Goal: Task Accomplishment & Management: Use online tool/utility

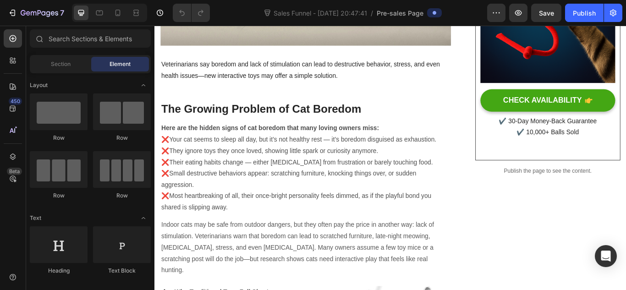
scroll to position [314, 0]
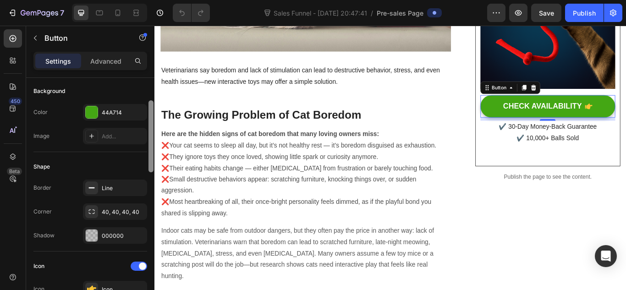
scroll to position [120, 0]
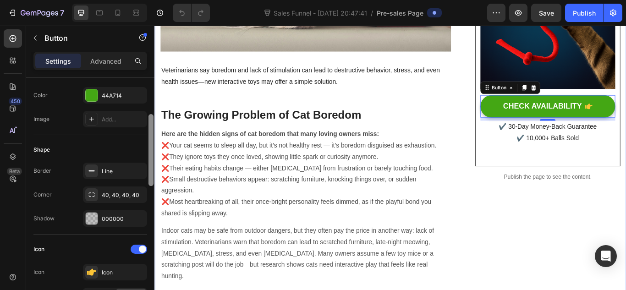
drag, startPoint x: 306, startPoint y: 135, endPoint x: 158, endPoint y: 215, distance: 167.5
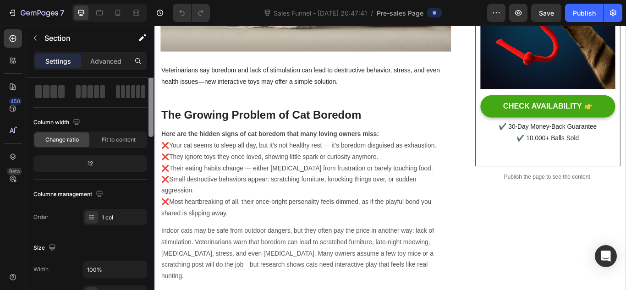
scroll to position [0, 0]
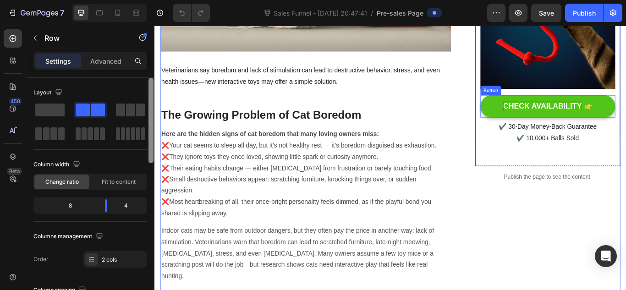
click at [565, 114] on div "CHECK AVAILABILITY" at bounding box center [607, 119] width 92 height 11
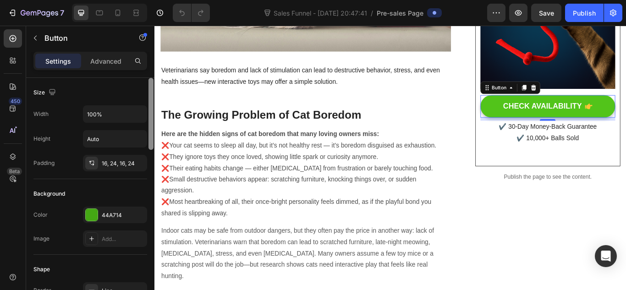
click at [626, 116] on link "CHECK AVAILABILITY" at bounding box center [612, 120] width 157 height 26
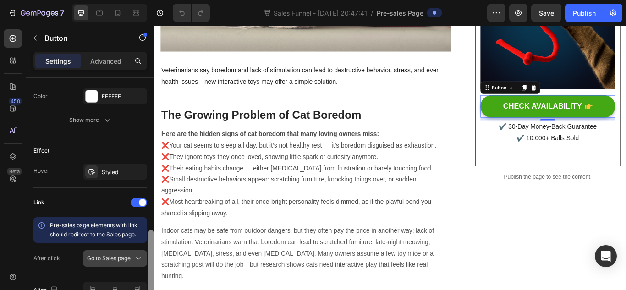
scroll to position [499, 0]
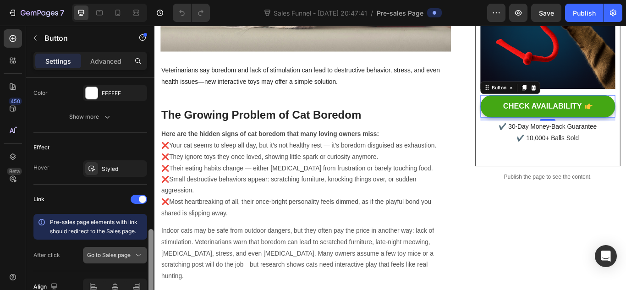
click at [131, 257] on span "Go to Sales page" at bounding box center [109, 255] width 44 height 7
click at [41, 210] on div "Link Pre-sales page elements with link should redirect to the Sales page. After…" at bounding box center [90, 228] width 114 height 72
click at [109, 253] on span "Go to Sales page" at bounding box center [109, 255] width 44 height 7
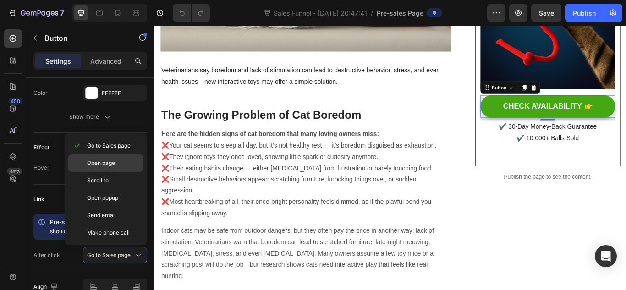
click at [106, 164] on span "Open page" at bounding box center [101, 163] width 28 height 8
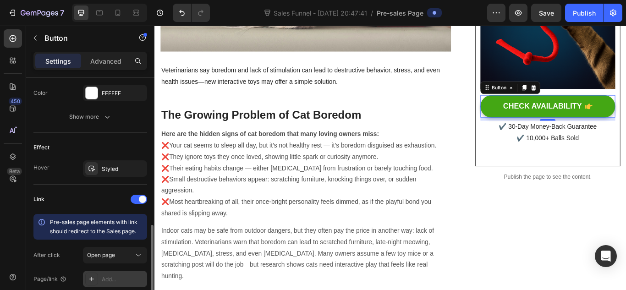
click at [106, 278] on div "Add..." at bounding box center [123, 279] width 43 height 8
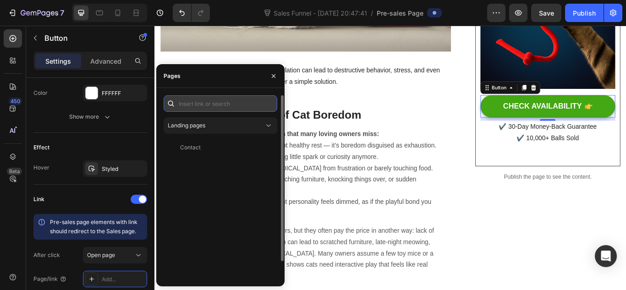
click at [221, 105] on input "text" at bounding box center [221, 103] width 114 height 17
paste input "[URL][DOMAIN_NAME]"
type input "[URL][DOMAIN_NAME]"
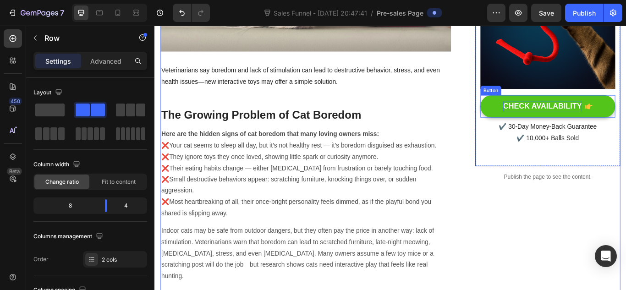
click at [612, 117] on div "CHECK AVAILABILITY" at bounding box center [607, 119] width 92 height 11
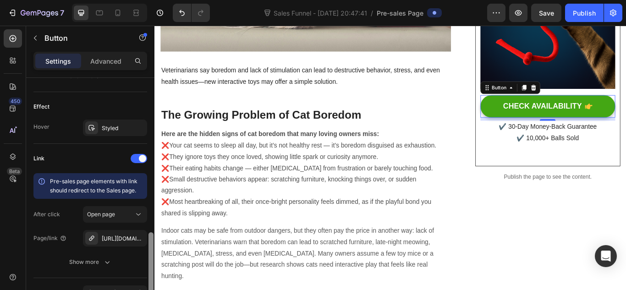
scroll to position [545, 0]
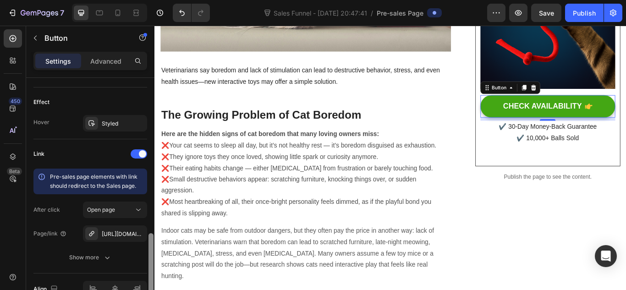
drag, startPoint x: 152, startPoint y: 119, endPoint x: 152, endPoint y: 275, distance: 155.8
click at [152, 275] on div at bounding box center [151, 267] width 5 height 68
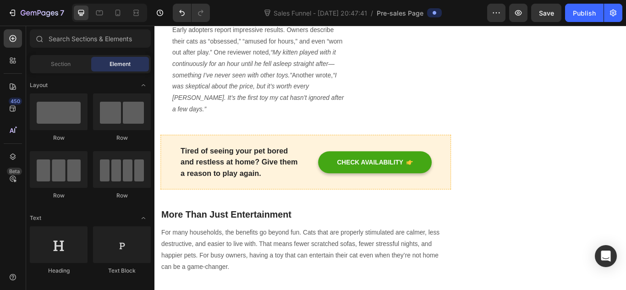
scroll to position [992, 0]
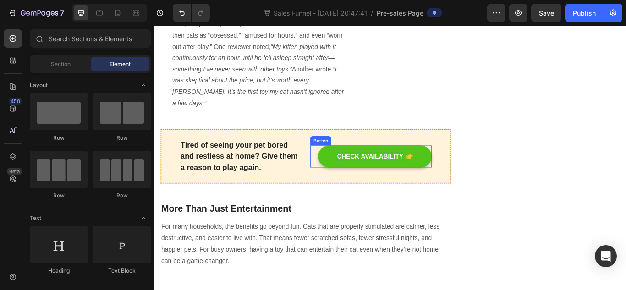
click at [429, 173] on div "CHECK AVAILABILITY" at bounding box center [405, 178] width 77 height 11
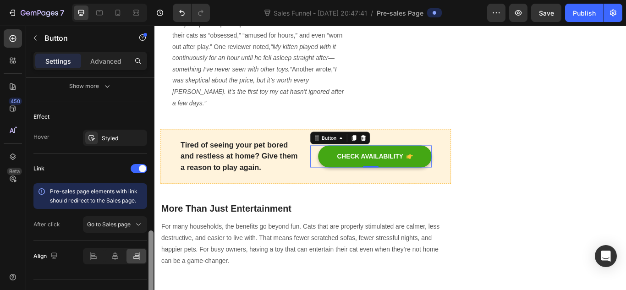
scroll to position [536, 0]
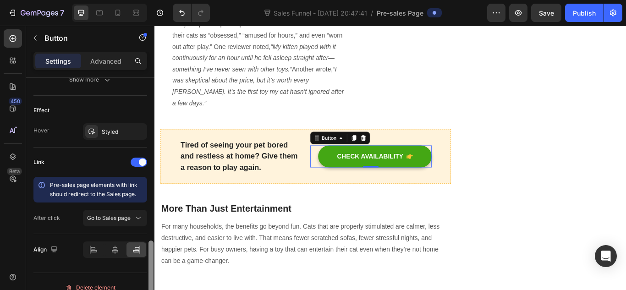
drag, startPoint x: 152, startPoint y: 110, endPoint x: 151, endPoint y: 269, distance: 158.1
click at [151, 269] on div at bounding box center [151, 277] width 5 height 72
click at [130, 217] on span "Go to Sales page" at bounding box center [109, 218] width 44 height 7
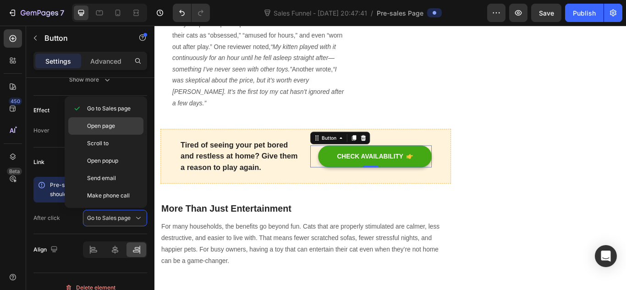
click at [115, 133] on div "Open page" at bounding box center [105, 125] width 75 height 17
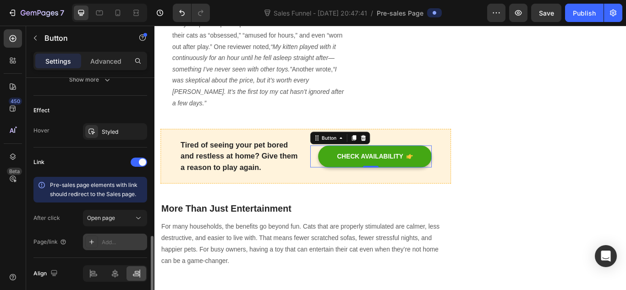
click at [115, 241] on div "Add..." at bounding box center [123, 242] width 43 height 8
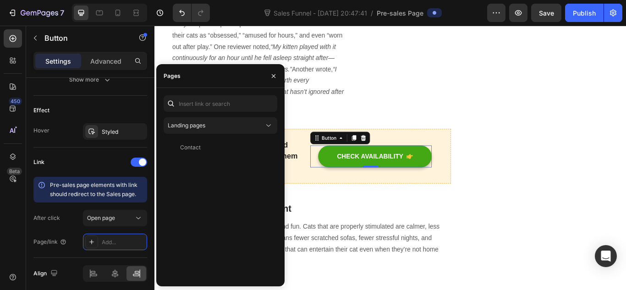
click at [233, 94] on div "Landing pages Contact View" at bounding box center [220, 187] width 128 height 198
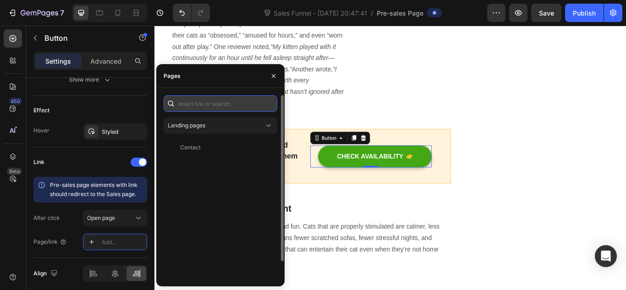
click at [232, 102] on input "text" at bounding box center [221, 103] width 114 height 17
paste input "[URL][DOMAIN_NAME]"
type input "[URL][DOMAIN_NAME]"
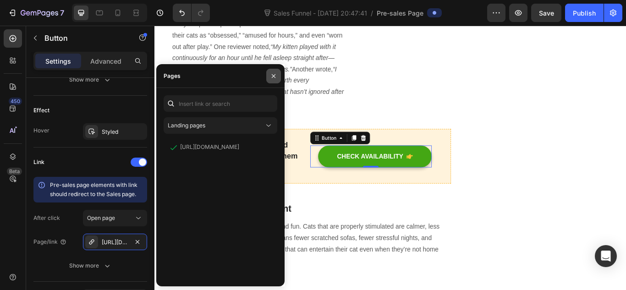
click at [275, 77] on icon "button" at bounding box center [273, 75] width 7 height 7
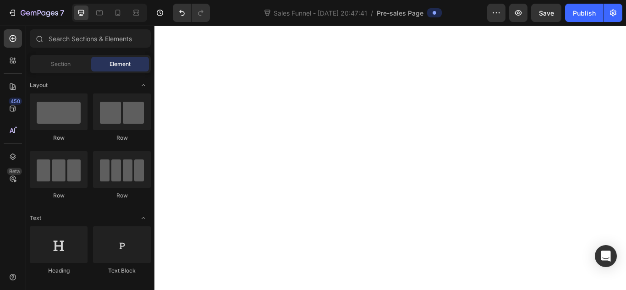
scroll to position [2706, 0]
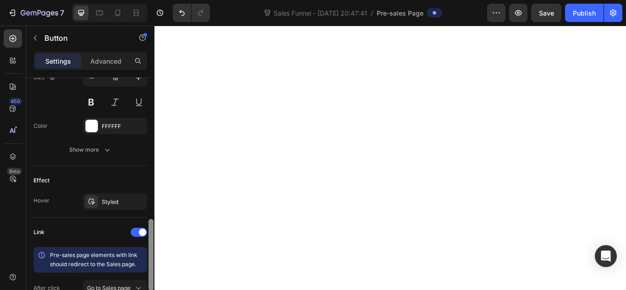
scroll to position [548, 0]
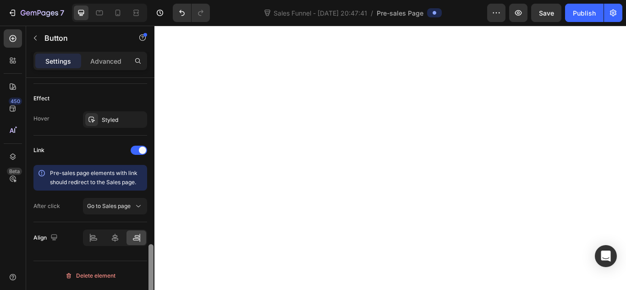
drag, startPoint x: 149, startPoint y: 106, endPoint x: 156, endPoint y: 291, distance: 184.8
click at [156, 0] on html "7 Sales Funnel - [DATE] 20:47:41 / Pre-sales Page Preview Save Publish 450 Beta…" at bounding box center [313, 0] width 626 height 0
click at [126, 206] on span "Go to Sales page" at bounding box center [109, 206] width 44 height 7
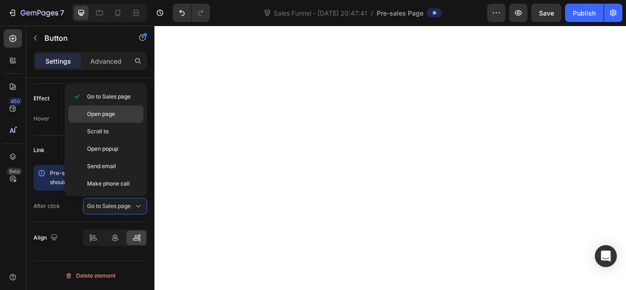
click at [121, 118] on p "Open page" at bounding box center [113, 114] width 52 height 8
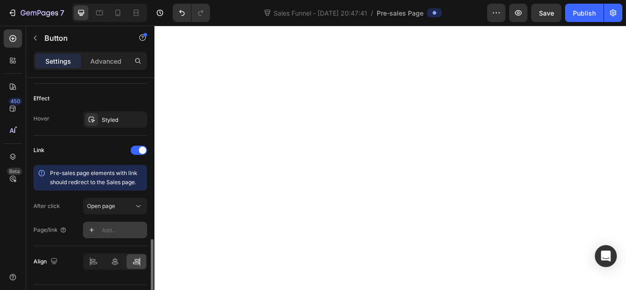
click at [125, 226] on div "Add..." at bounding box center [123, 230] width 43 height 8
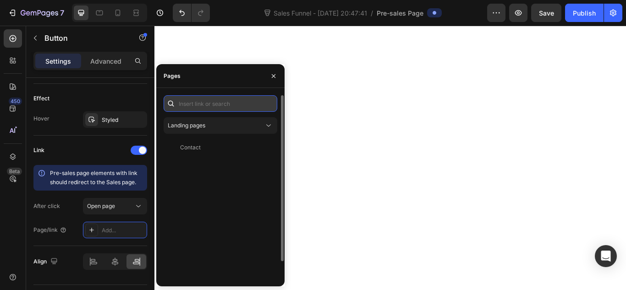
click at [213, 103] on input "text" at bounding box center [221, 103] width 114 height 17
paste input "[URL][DOMAIN_NAME]"
type input "[URL][DOMAIN_NAME]"
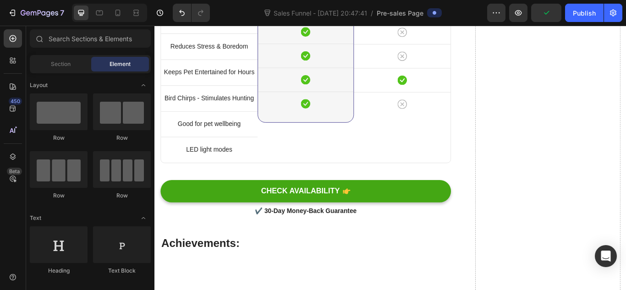
scroll to position [3245, 0]
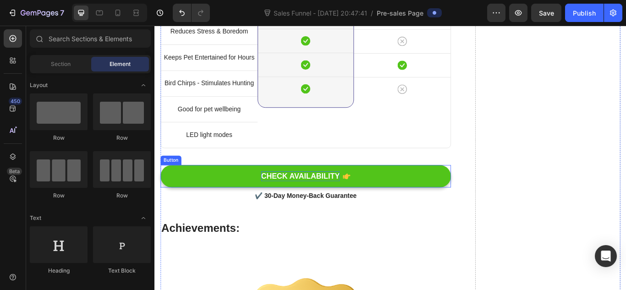
click at [338, 197] on div "CHECK AVAILABILITY" at bounding box center [325, 201] width 92 height 11
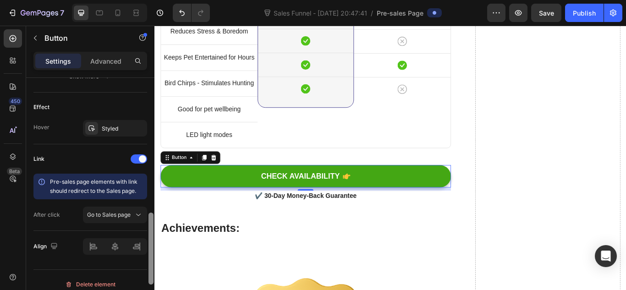
scroll to position [548, 0]
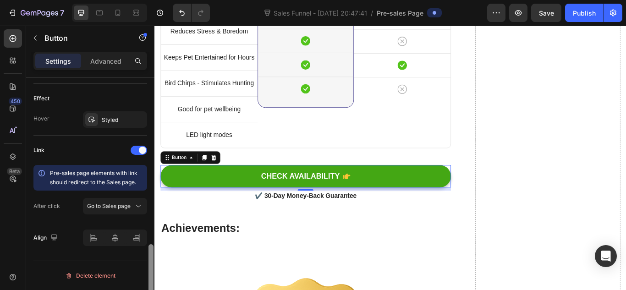
drag, startPoint x: 151, startPoint y: 103, endPoint x: 152, endPoint y: 269, distance: 165.9
click at [152, 269] on div at bounding box center [151, 280] width 5 height 72
click at [117, 209] on span "Go to Sales page" at bounding box center [109, 206] width 44 height 8
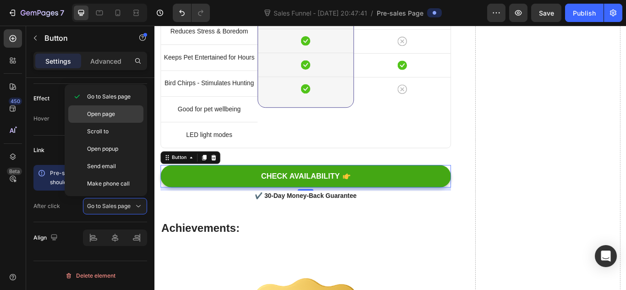
click at [116, 112] on p "Open page" at bounding box center [113, 114] width 52 height 8
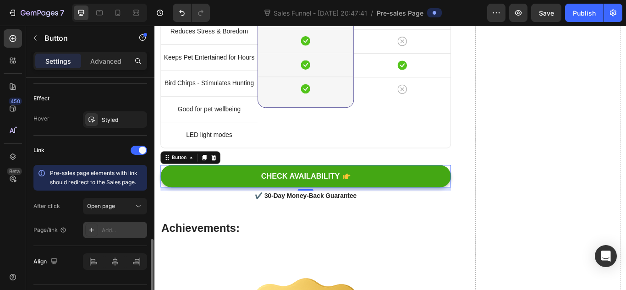
click at [104, 222] on div "Add..." at bounding box center [115, 230] width 64 height 17
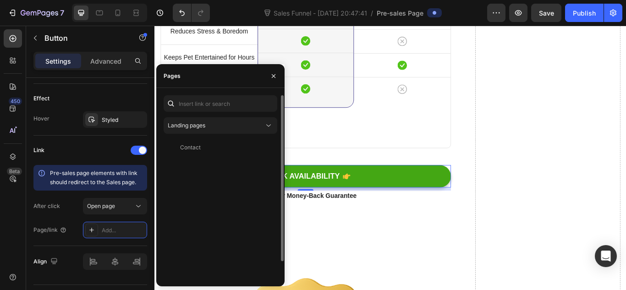
click at [218, 112] on div "Landing pages Contact View" at bounding box center [221, 197] width 114 height 204
click at [227, 105] on input "text" at bounding box center [221, 103] width 114 height 17
paste input "[URL][DOMAIN_NAME]"
type input "[URL][DOMAIN_NAME]"
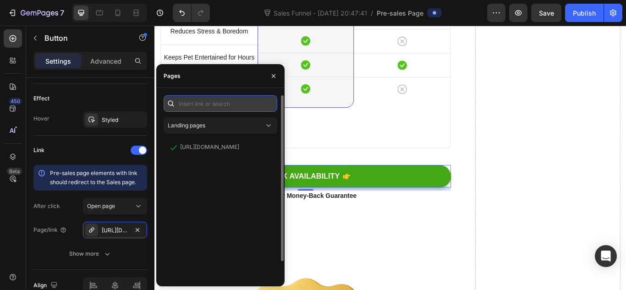
scroll to position [0, 0]
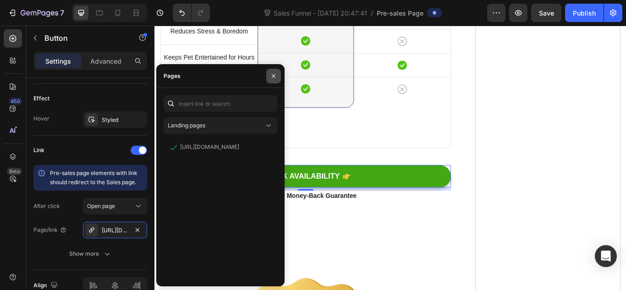
click at [270, 75] on icon "button" at bounding box center [273, 75] width 7 height 7
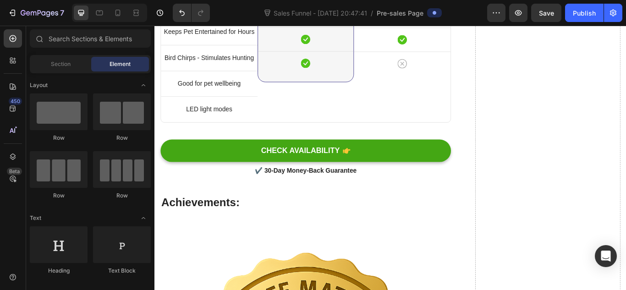
scroll to position [3465, 0]
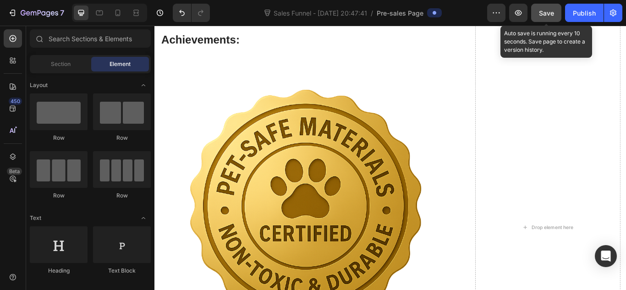
click at [543, 12] on span "Save" at bounding box center [546, 13] width 15 height 8
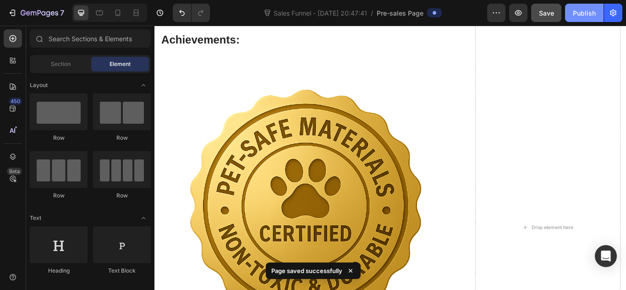
click at [586, 12] on div "Publish" at bounding box center [584, 13] width 23 height 10
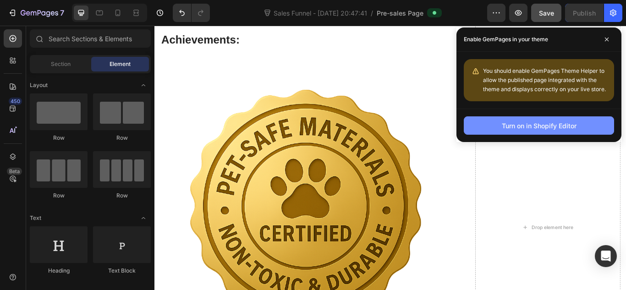
click at [534, 120] on button "Turn on in Shopify Editor" at bounding box center [539, 125] width 150 height 18
